Goal: Information Seeking & Learning: Learn about a topic

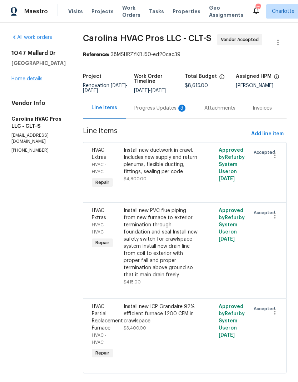
click at [167, 118] on div "Progress Updates 3" at bounding box center [161, 107] width 70 height 21
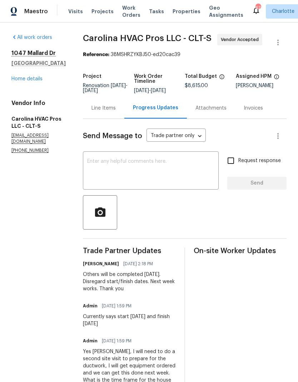
click at [19, 76] on link "Home details" at bounding box center [26, 78] width 31 height 5
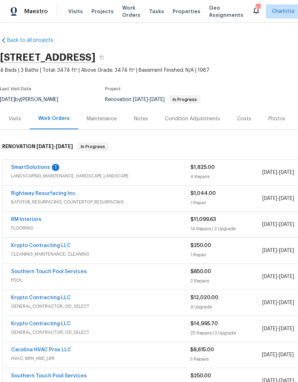
click at [26, 169] on link "SmartSolutions" at bounding box center [30, 167] width 39 height 5
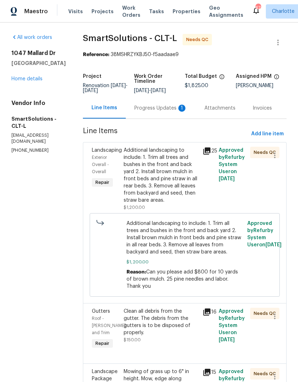
click at [177, 112] on div "Progress Updates 1" at bounding box center [160, 108] width 53 height 7
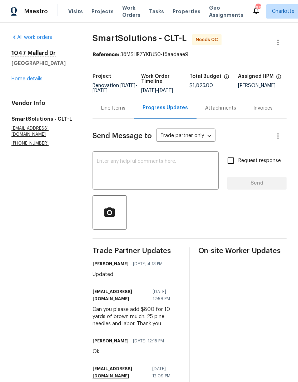
click at [21, 73] on div "[STREET_ADDRESS][PERSON_NAME] Home details" at bounding box center [43, 66] width 64 height 33
click at [16, 77] on link "Home details" at bounding box center [26, 78] width 31 height 5
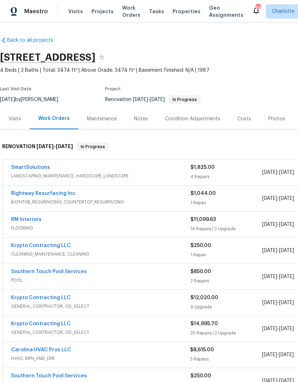
click at [24, 195] on link "Rightway Resurfacing Inc." at bounding box center [44, 193] width 66 height 5
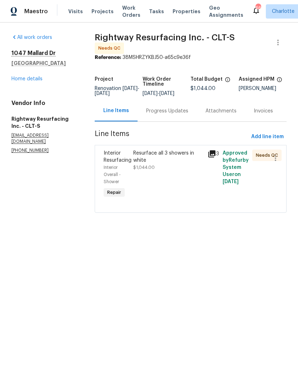
click at [211, 154] on icon at bounding box center [211, 153] width 7 height 7
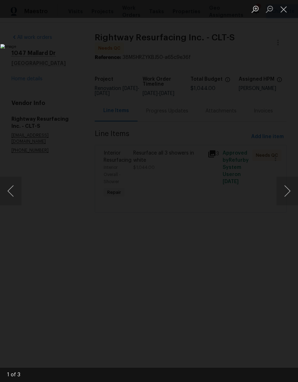
click at [288, 187] on button "Next image" at bounding box center [286, 191] width 21 height 29
click at [288, 186] on button "Next image" at bounding box center [286, 191] width 21 height 29
click at [289, 181] on button "Next image" at bounding box center [286, 191] width 21 height 29
click at [288, 178] on button "Next image" at bounding box center [286, 191] width 21 height 29
click at [286, 178] on button "Next image" at bounding box center [286, 191] width 21 height 29
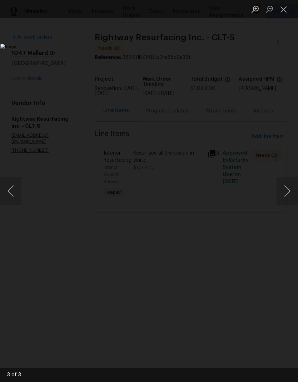
click at [281, 6] on button "Close lightbox" at bounding box center [283, 9] width 14 height 12
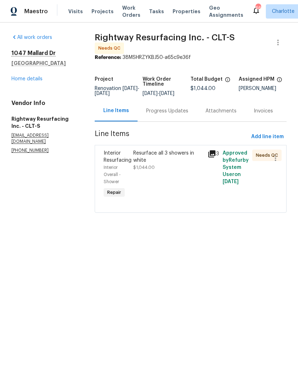
click at [33, 81] on link "Home details" at bounding box center [26, 78] width 31 height 5
